Goal: Task Accomplishment & Management: Use online tool/utility

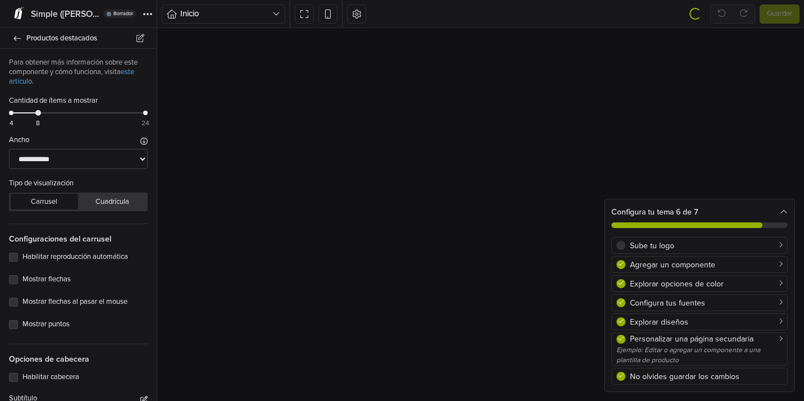
click at [783, 210] on icon at bounding box center [784, 212] width 8 height 8
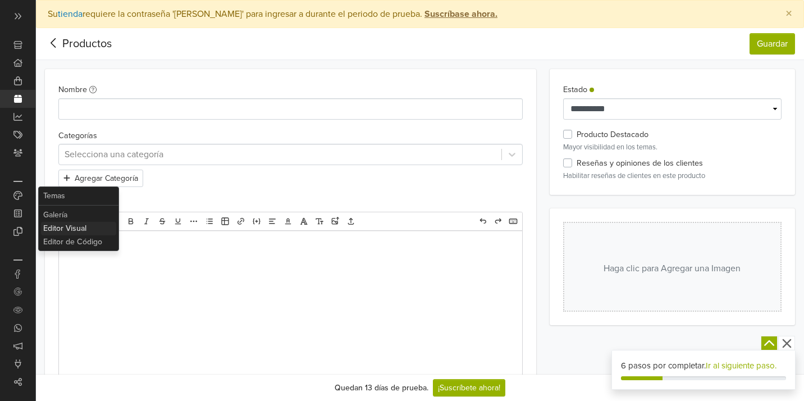
click at [75, 230] on link "Editor Visual" at bounding box center [78, 228] width 75 height 13
click at [67, 245] on link "Editor de Código" at bounding box center [78, 241] width 75 height 13
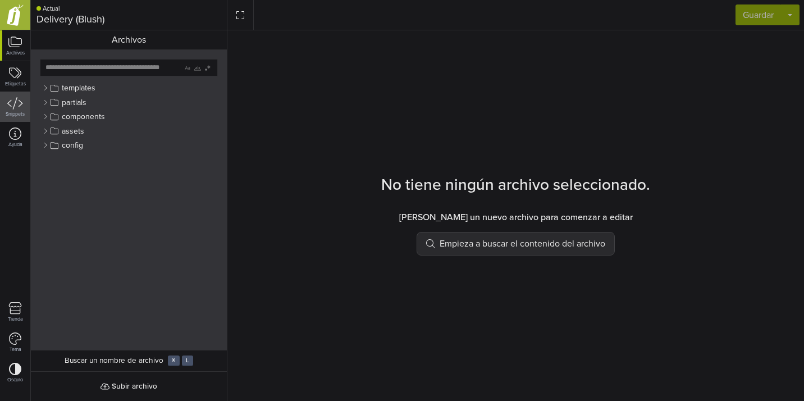
click at [16, 92] on button "Snippets" at bounding box center [15, 107] width 30 height 30
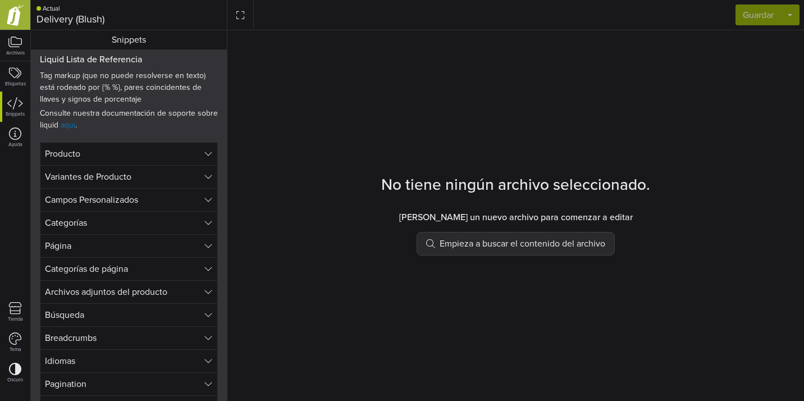
click at [191, 153] on button "Producto" at bounding box center [129, 153] width 178 height 23
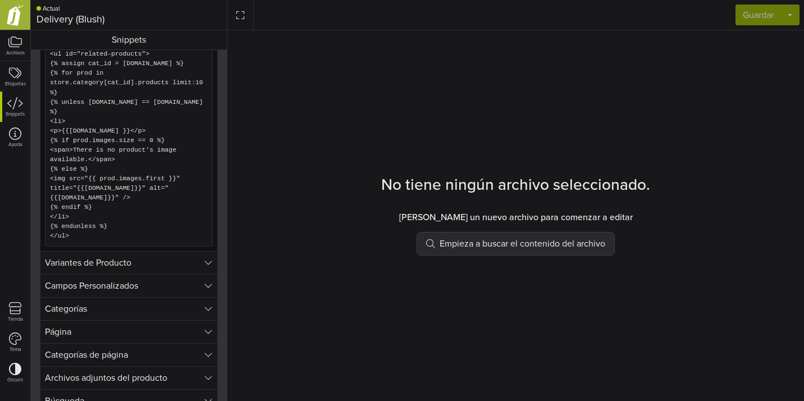
scroll to position [979, 0]
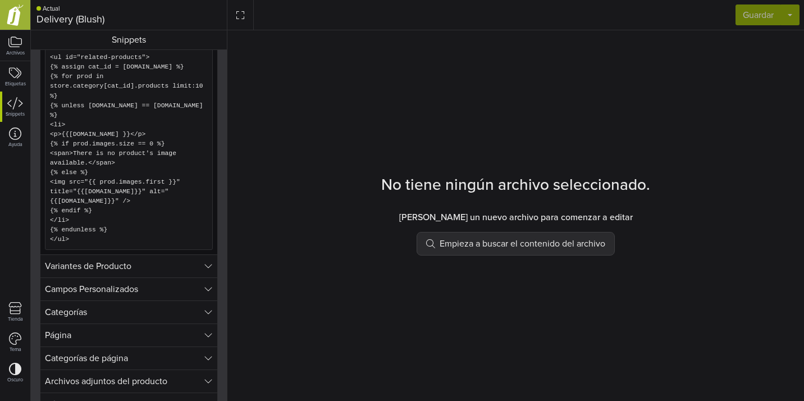
click at [184, 278] on button "Variantes de Producto" at bounding box center [129, 265] width 178 height 23
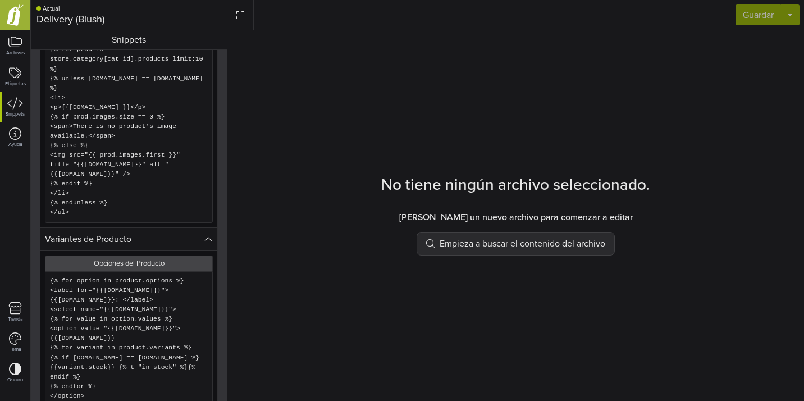
scroll to position [1007, 0]
click at [191, 249] on button "Variantes de Producto" at bounding box center [129, 238] width 178 height 24
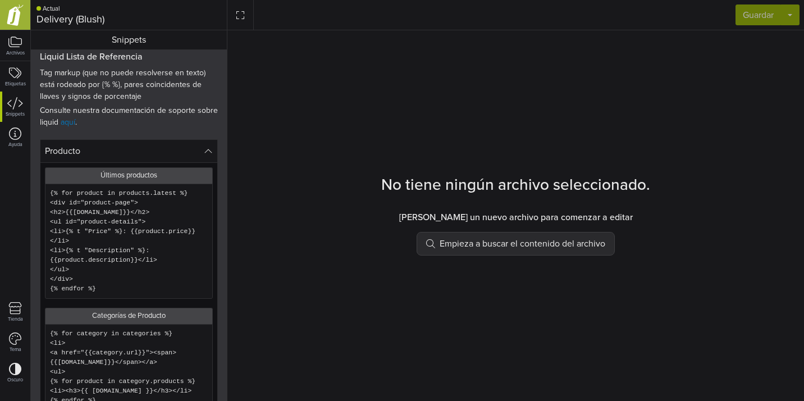
scroll to position [0, 0]
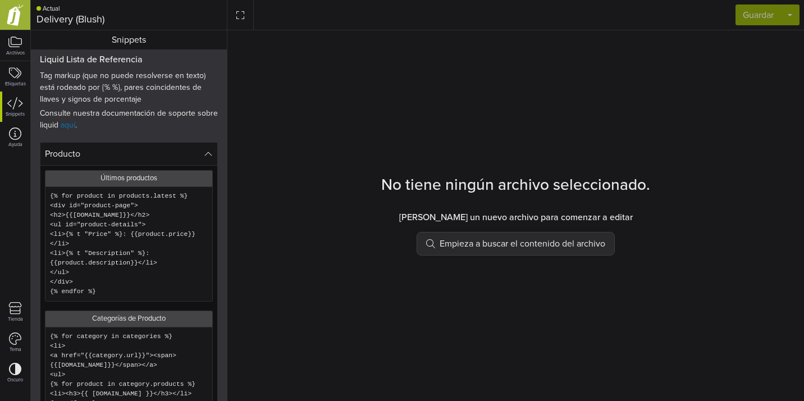
click at [192, 158] on button "Producto" at bounding box center [129, 154] width 178 height 24
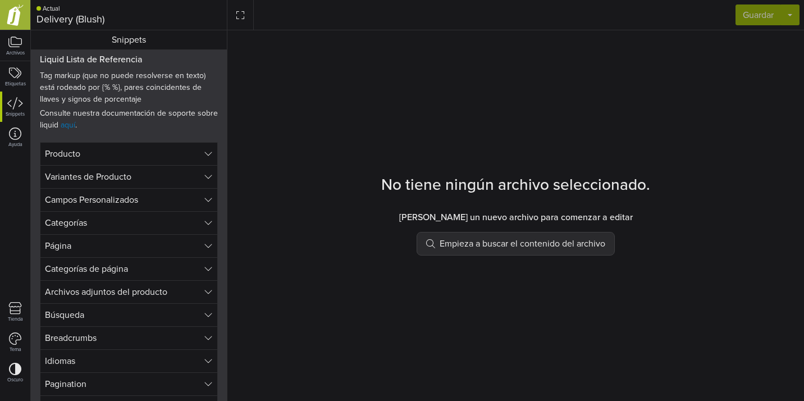
click at [153, 147] on button "Producto" at bounding box center [129, 153] width 178 height 23
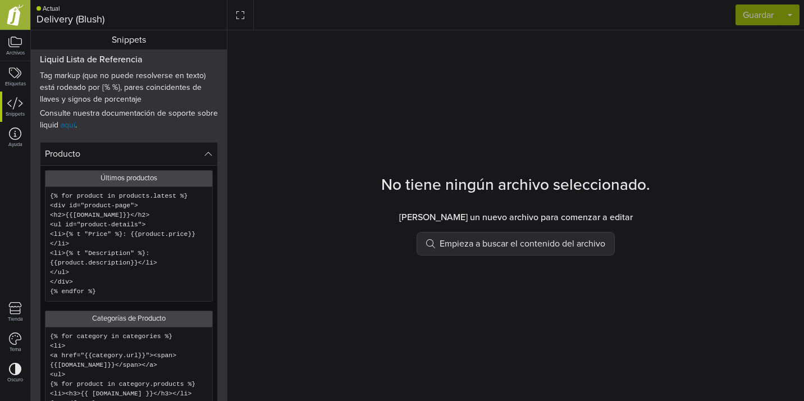
click at [179, 148] on button "Producto" at bounding box center [129, 154] width 178 height 24
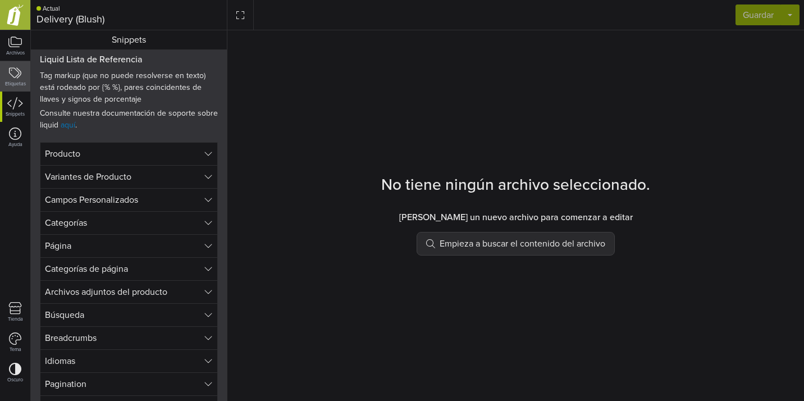
click at [13, 85] on small "Etiquetas" at bounding box center [15, 83] width 21 height 5
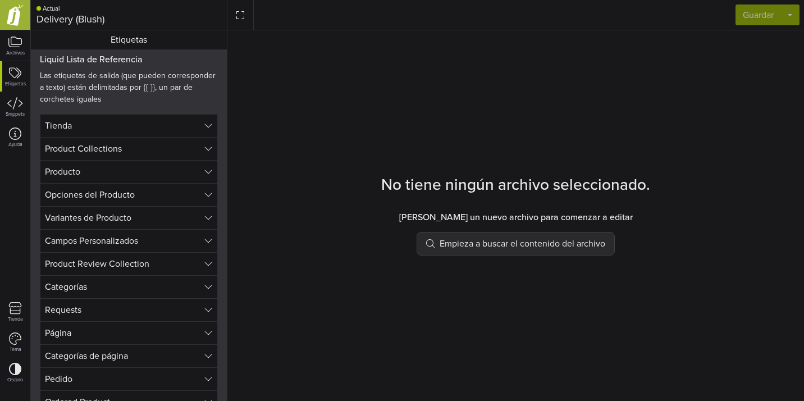
click at [153, 176] on button "Producto" at bounding box center [129, 171] width 178 height 23
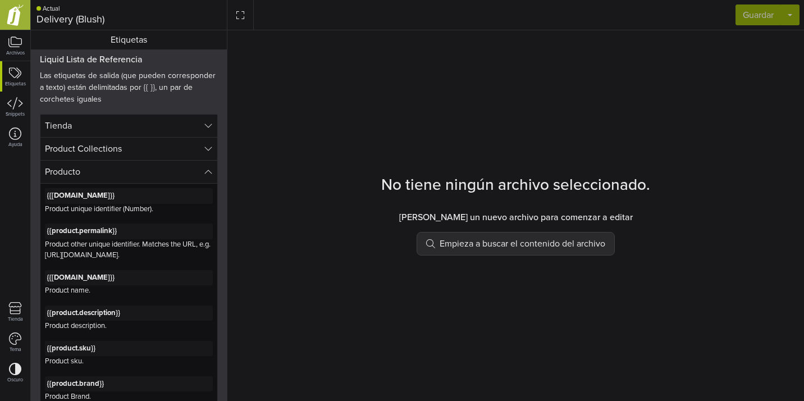
click at [191, 148] on button "Product Collections" at bounding box center [129, 148] width 178 height 23
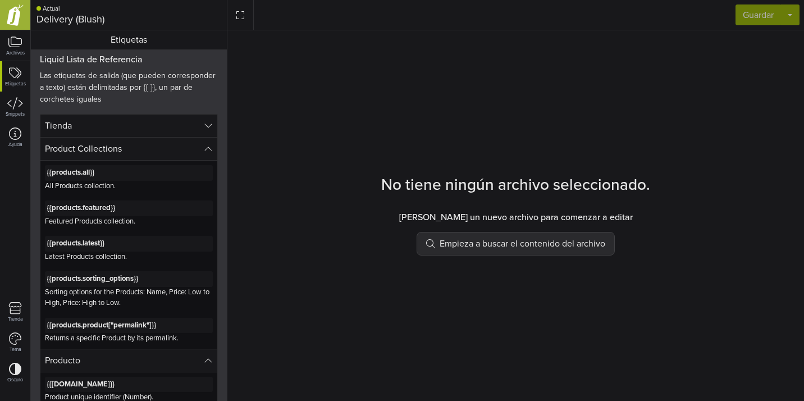
click at [194, 142] on button "Product Collections" at bounding box center [129, 149] width 178 height 24
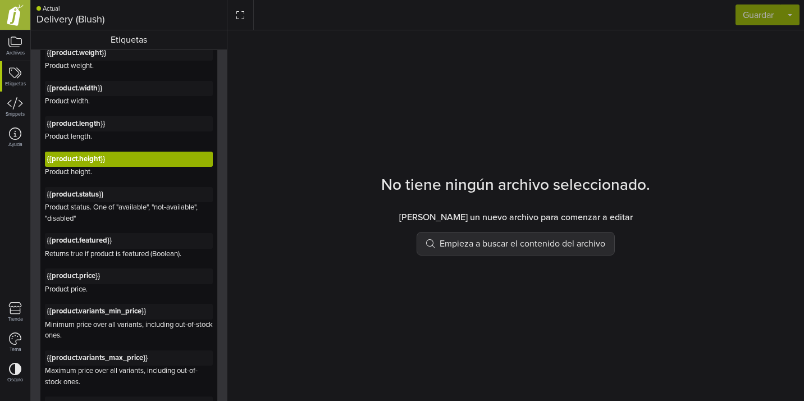
scroll to position [485, 0]
